Goal: Communication & Community: Answer question/provide support

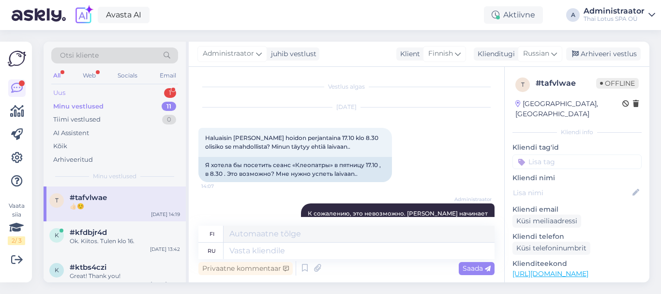
scroll to position [484, 0]
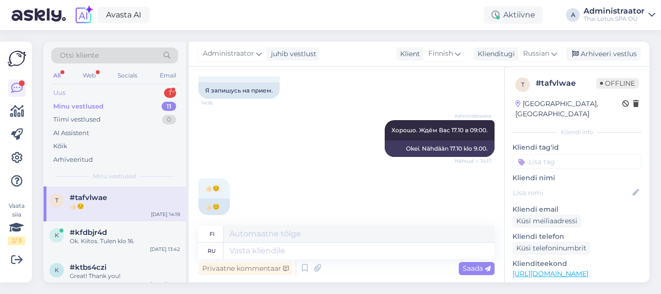
click at [123, 90] on div "Uus 1" at bounding box center [114, 93] width 127 height 14
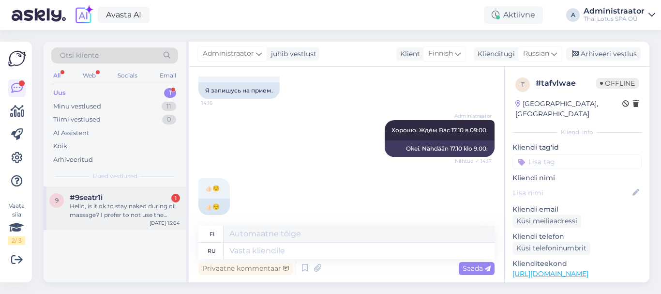
click at [105, 219] on div "Hello, is it ok to stay naked during oil massage? I prefer to not use the speci…" at bounding box center [125, 210] width 110 height 17
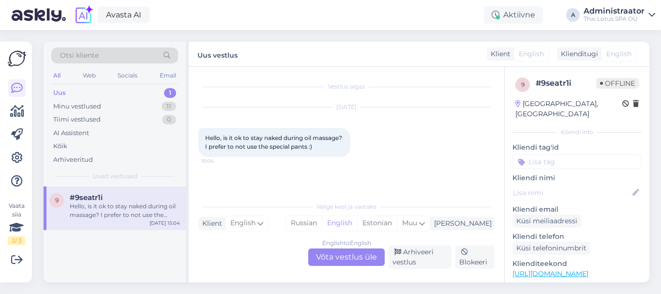
click at [341, 259] on div "English to English Võta vestlus üle" at bounding box center [346, 256] width 76 height 17
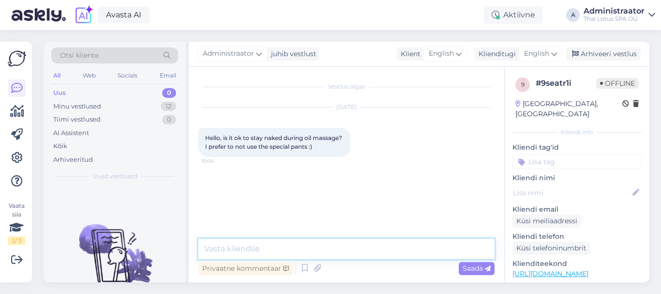
click at [257, 245] on textarea at bounding box center [346, 248] width 296 height 20
type textarea "Unfortunately, not."
click at [297, 253] on textarea at bounding box center [346, 248] width 296 height 20
click at [297, 252] on textarea at bounding box center [346, 248] width 296 height 20
click at [298, 249] on textarea at bounding box center [346, 248] width 296 height 20
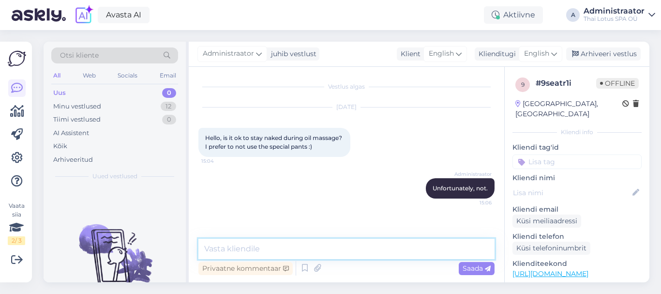
click at [298, 249] on textarea at bounding box center [346, 248] width 296 height 20
drag, startPoint x: 444, startPoint y: 248, endPoint x: 421, endPoint y: 246, distance: 23.3
click at [421, 246] on textarea "You can stay in yours or in our. Without bikini our [DEMOGRAPHIC_DATA] not do m…" at bounding box center [346, 248] width 296 height 20
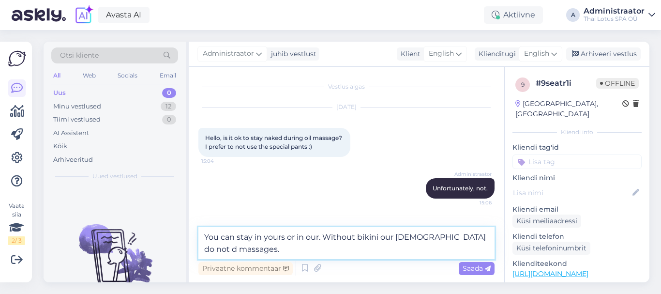
type textarea "You can stay in yours or in our. Without bikini our [DEMOGRAPHIC_DATA] do not d…"
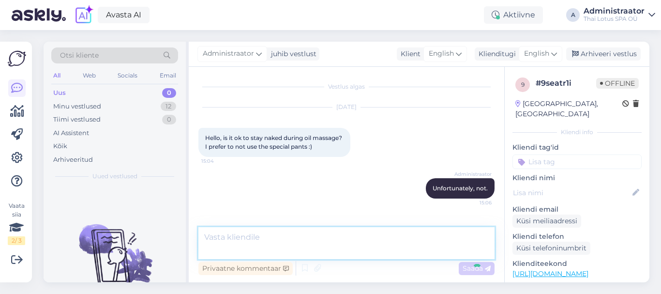
scroll to position [30, 0]
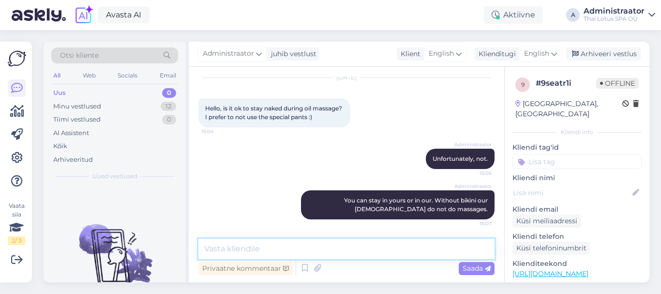
click at [298, 242] on textarea at bounding box center [346, 248] width 296 height 20
click at [309, 243] on textarea at bounding box center [346, 248] width 296 height 20
click at [307, 243] on textarea at bounding box center [346, 248] width 296 height 20
click at [290, 254] on textarea at bounding box center [346, 248] width 296 height 20
